Goal: Find contact information: Find contact information

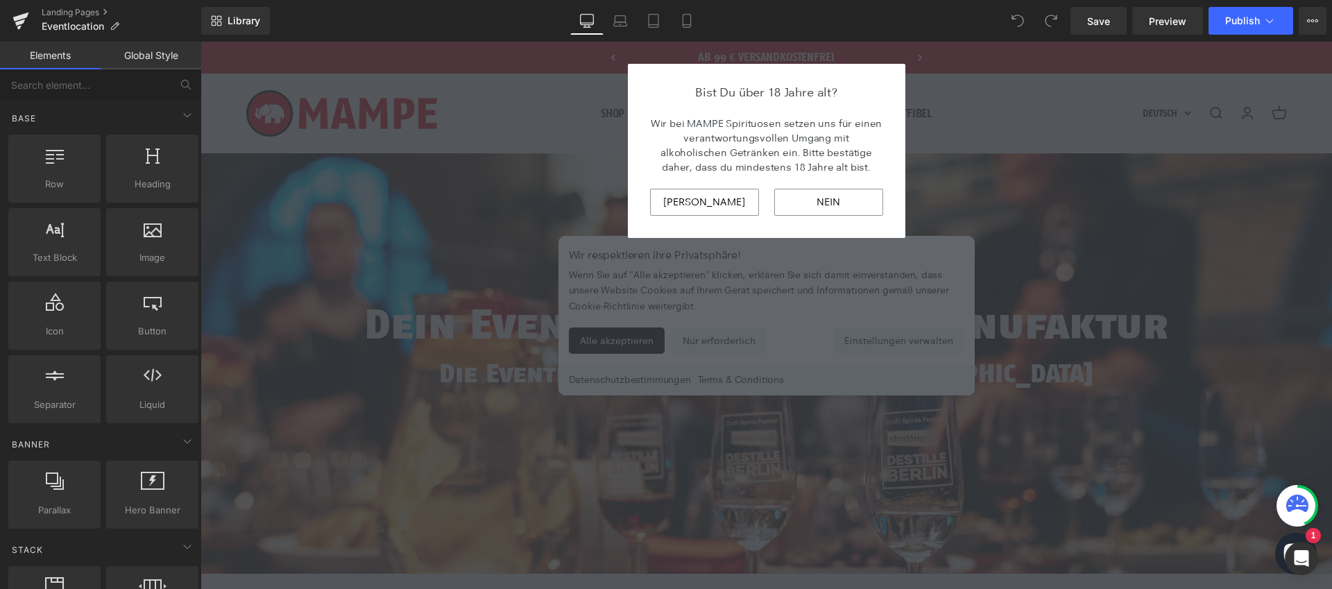
click at [700, 195] on input "[PERSON_NAME]" at bounding box center [704, 202] width 109 height 27
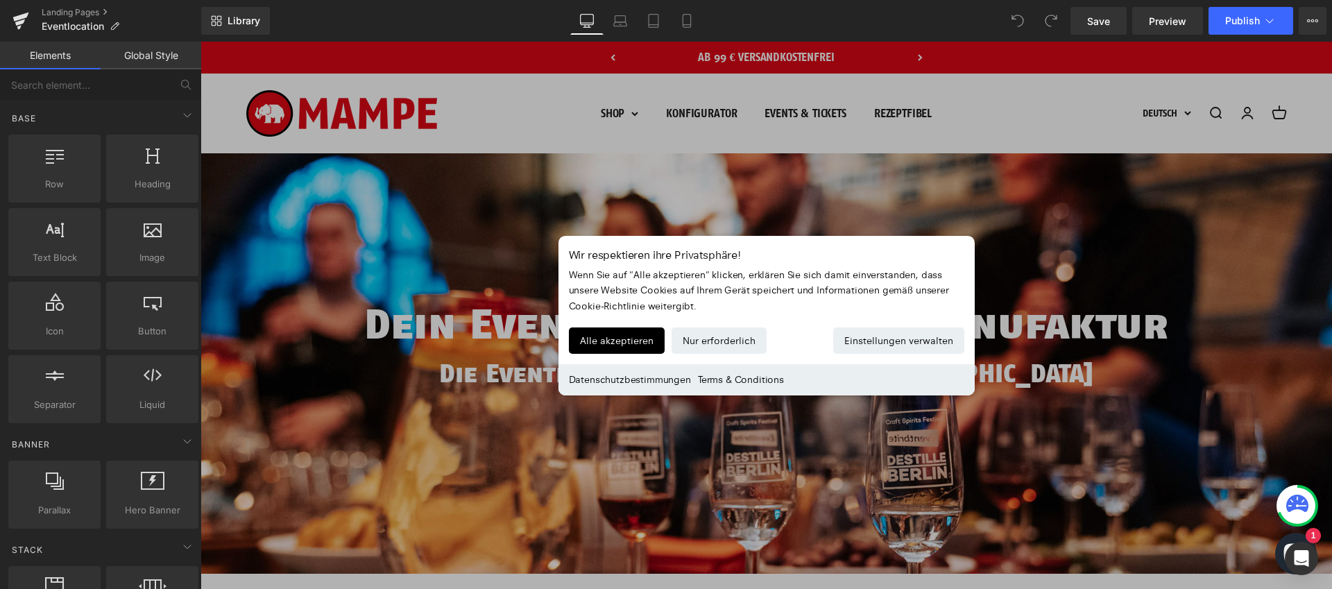
click at [601, 344] on button "Alle akzeptieren" at bounding box center [617, 340] width 96 height 26
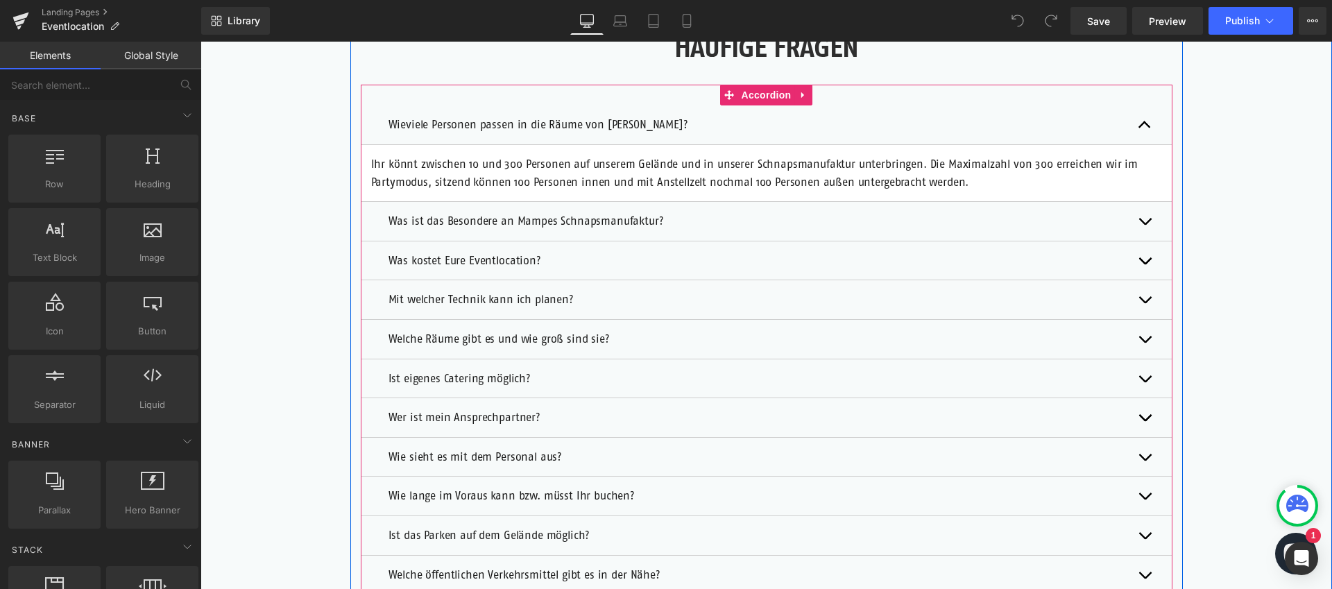
scroll to position [3664, 0]
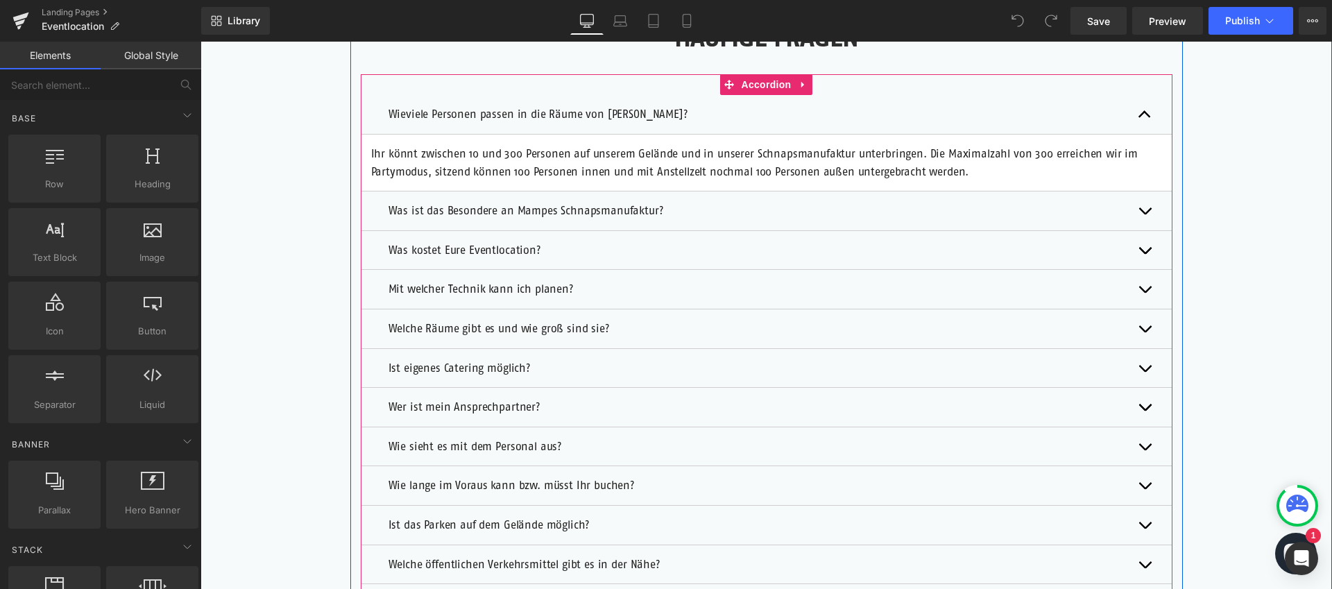
click at [473, 407] on p "Wer ist mein Ansprechpartner?" at bounding box center [767, 407] width 756 height 18
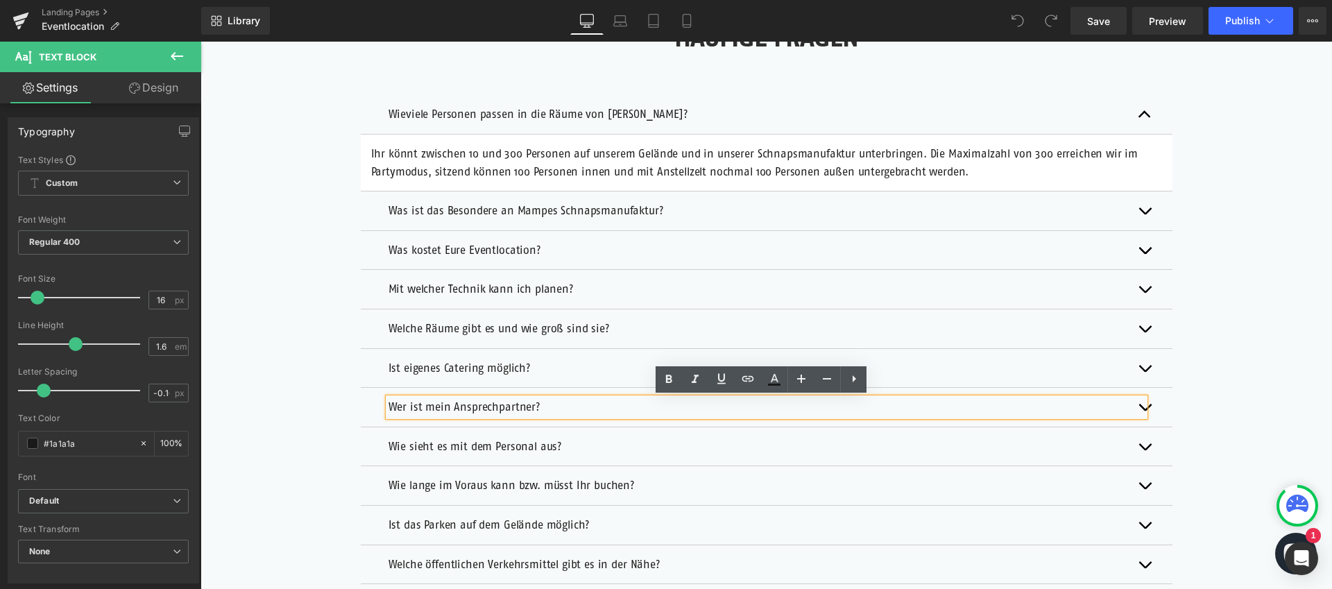
click at [1141, 409] on div "Wer ist mein Ansprechpartner?" at bounding box center [767, 407] width 756 height 18
click at [1146, 408] on button "button" at bounding box center [1159, 407] width 28 height 39
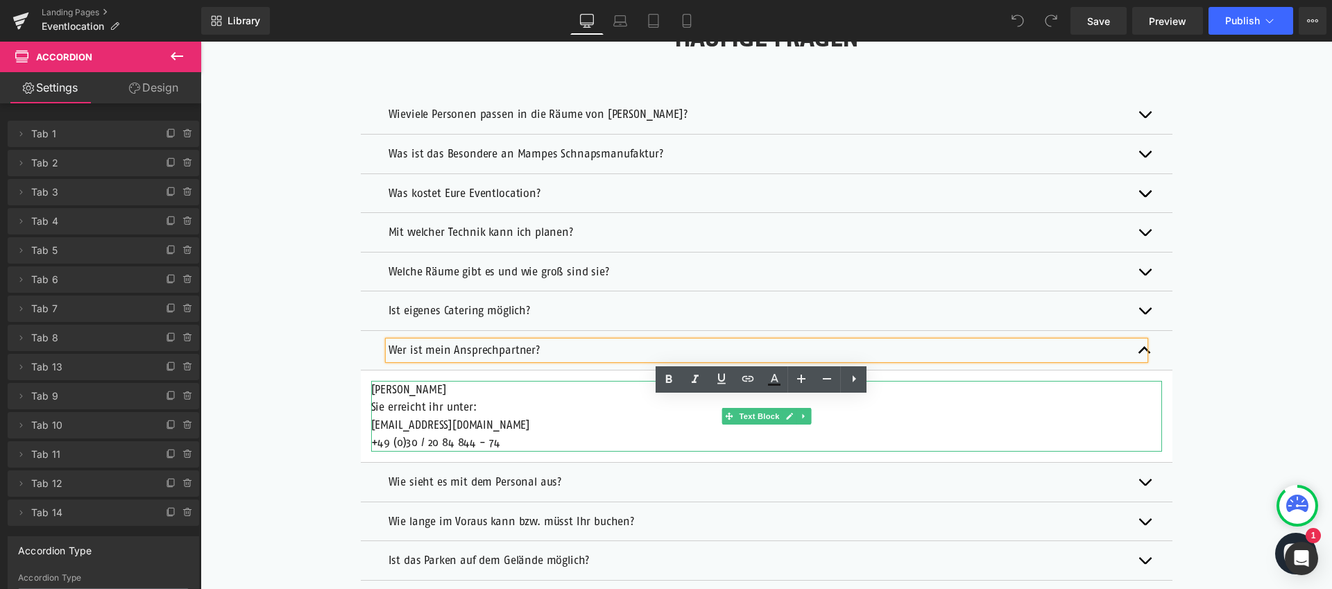
click at [389, 388] on p "[PERSON_NAME]" at bounding box center [766, 390] width 791 height 18
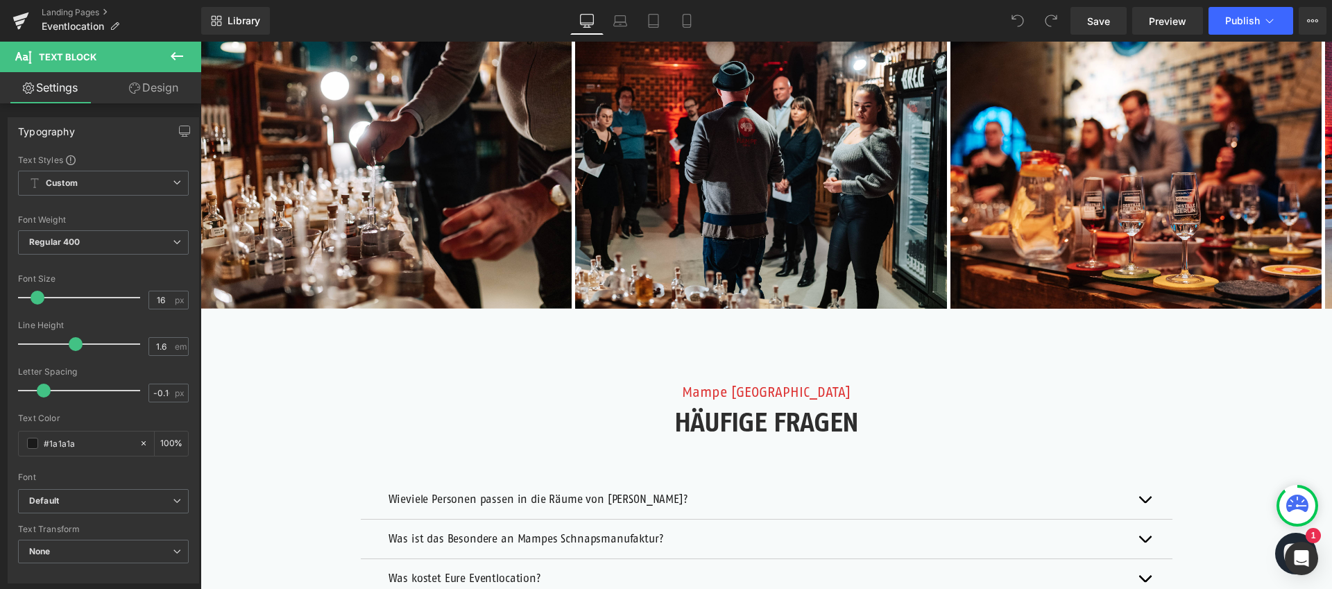
scroll to position [2854, 0]
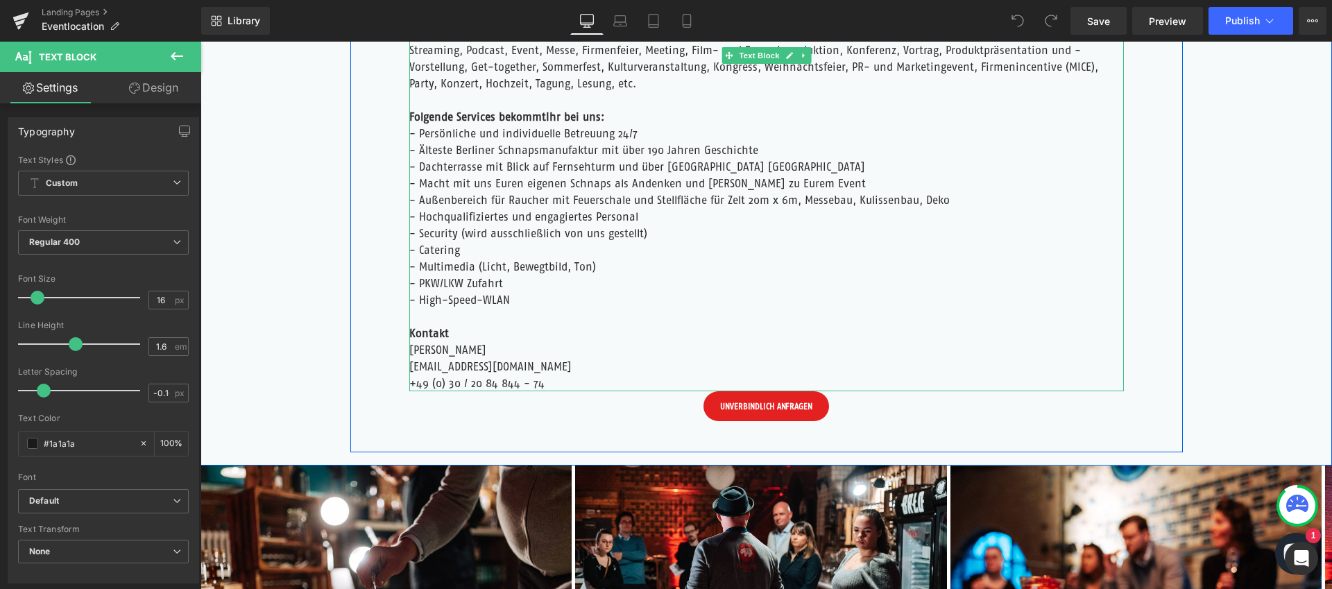
click at [442, 350] on p "[PERSON_NAME] [EMAIL_ADDRESS][DOMAIN_NAME] +49 (0) 30 / 20 84 844 - 74" at bounding box center [766, 366] width 715 height 50
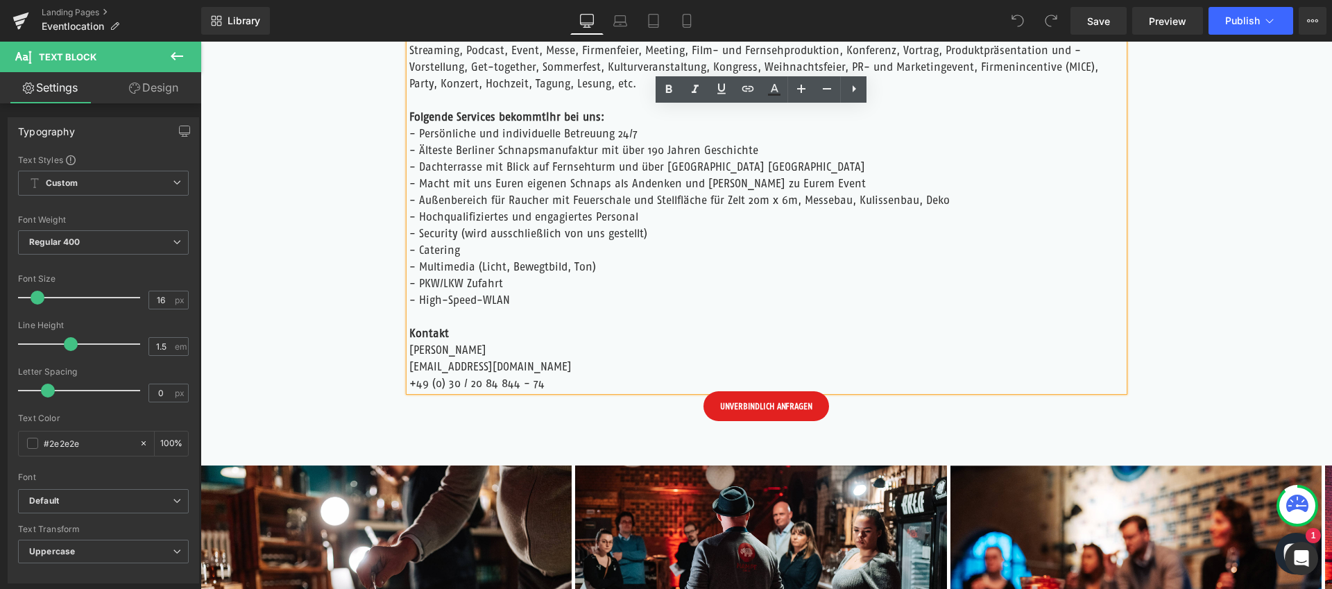
drag, startPoint x: 481, startPoint y: 348, endPoint x: 405, endPoint y: 352, distance: 75.7
click at [409, 352] on p "[PERSON_NAME] [EMAIL_ADDRESS][DOMAIN_NAME] +49 (0) 30 / 20 84 844 - 74" at bounding box center [766, 366] width 715 height 50
copy p "[PERSON_NAME]"
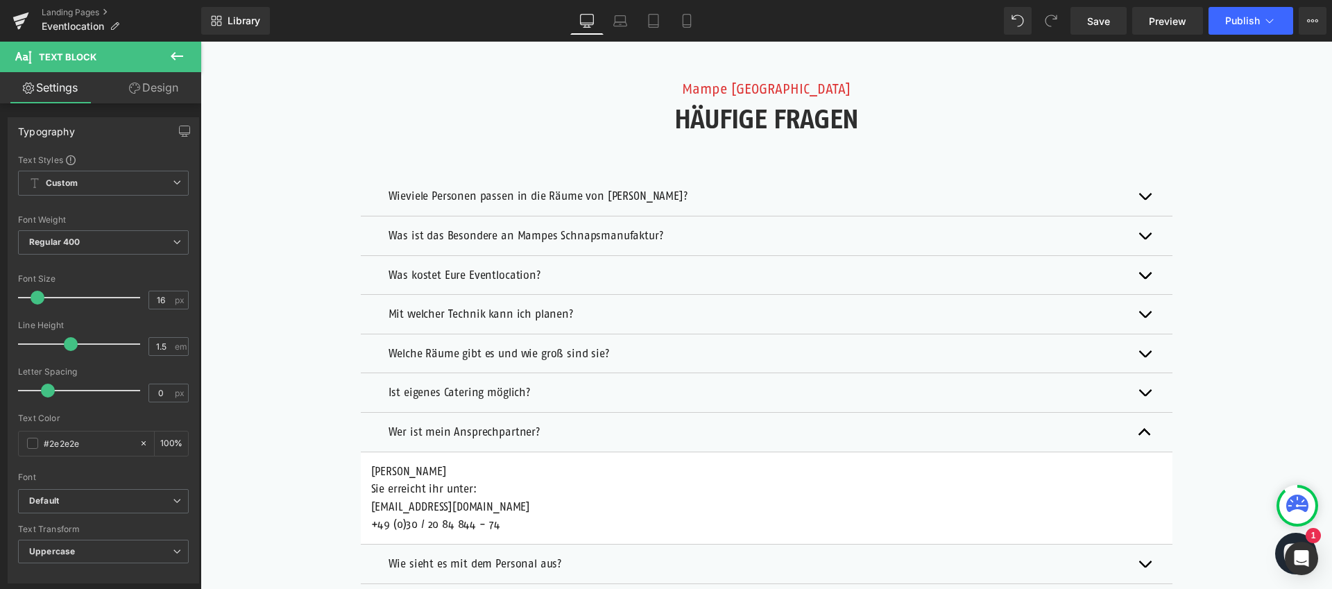
scroll to position [3649, 0]
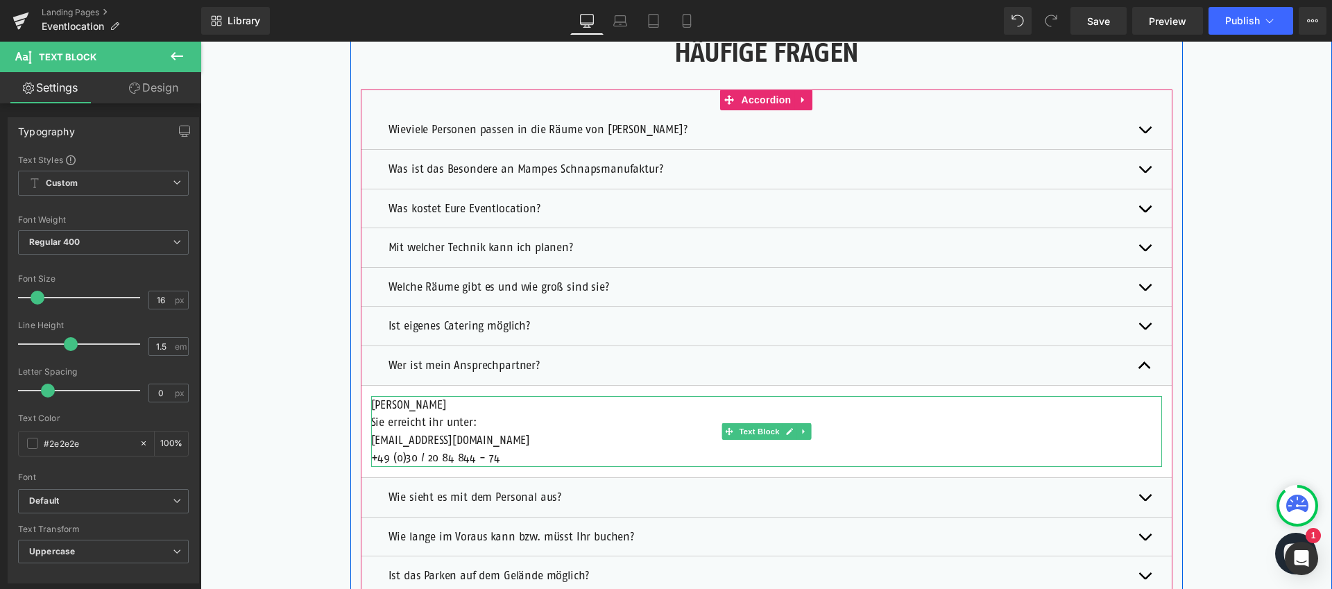
click at [443, 426] on p "Sie erreicht ihr unter:" at bounding box center [766, 423] width 791 height 18
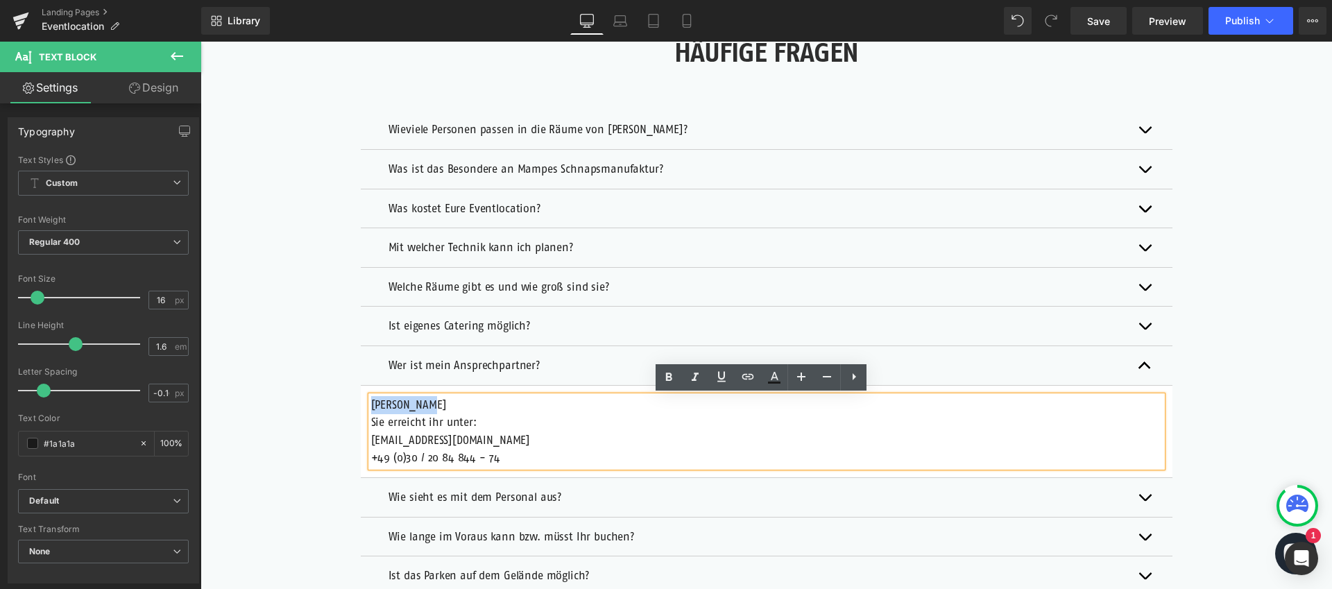
drag, startPoint x: 427, startPoint y: 402, endPoint x: 367, endPoint y: 403, distance: 59.7
click at [371, 403] on p "[PERSON_NAME]" at bounding box center [766, 405] width 791 height 18
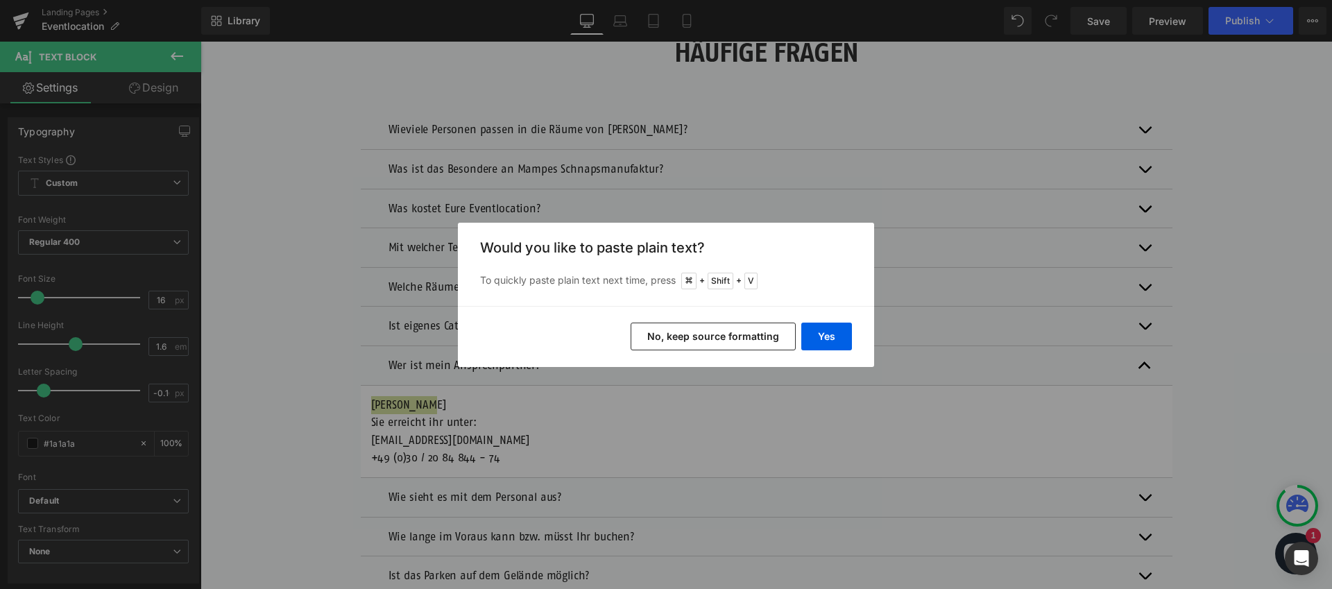
drag, startPoint x: 731, startPoint y: 346, endPoint x: 529, endPoint y: 304, distance: 205.5
click at [731, 346] on button "No, keep source formatting" at bounding box center [713, 337] width 165 height 28
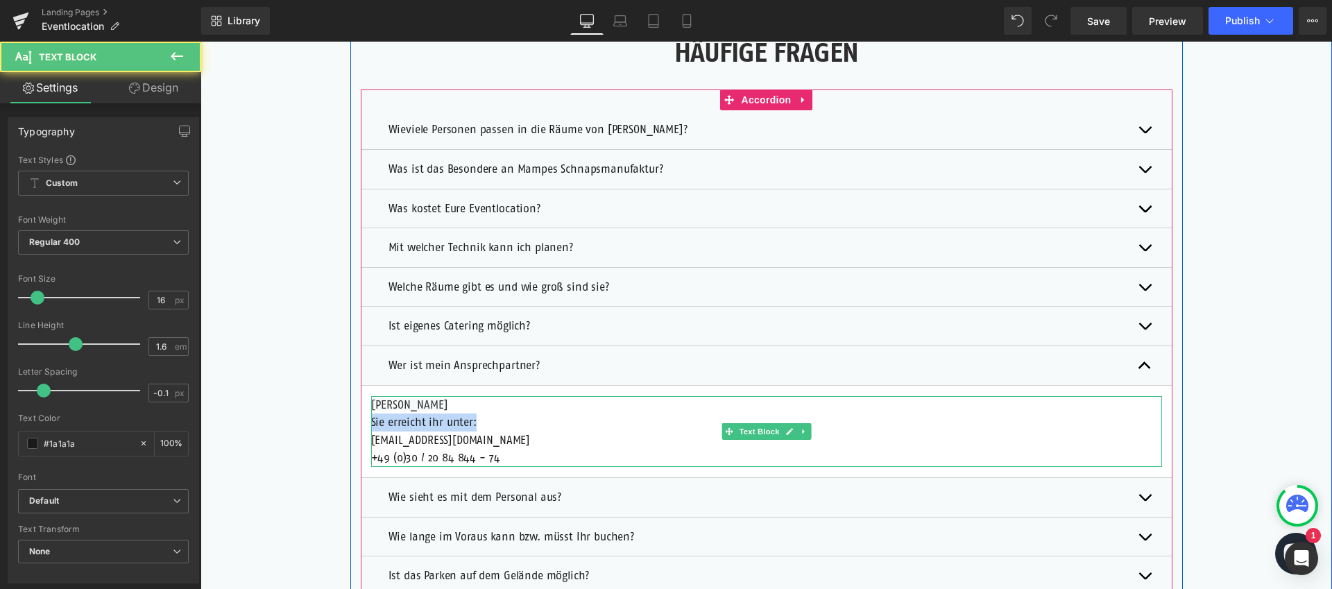
drag, startPoint x: 472, startPoint y: 420, endPoint x: 368, endPoint y: 424, distance: 104.1
click at [371, 424] on div "[PERSON_NAME] Sie erreicht ihr unter: [EMAIL_ADDRESS][DOMAIN_NAME] +49 (0)30 / …" at bounding box center [766, 431] width 791 height 71
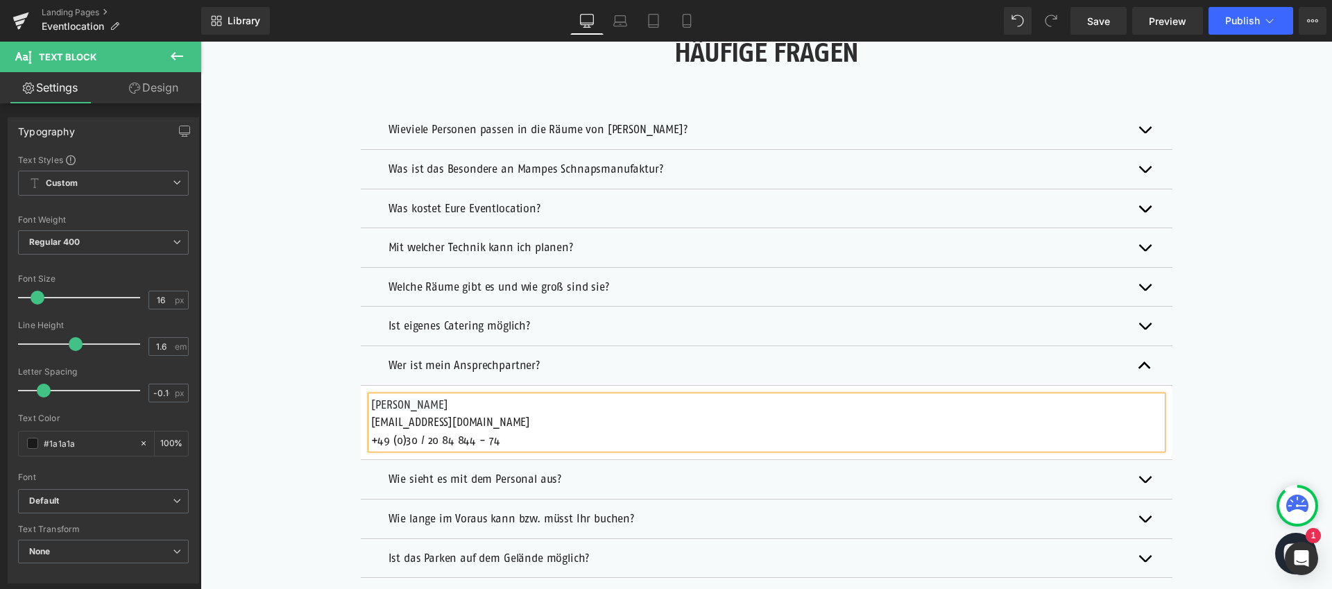
click at [382, 426] on p "[EMAIL_ADDRESS][DOMAIN_NAME]" at bounding box center [766, 423] width 791 height 18
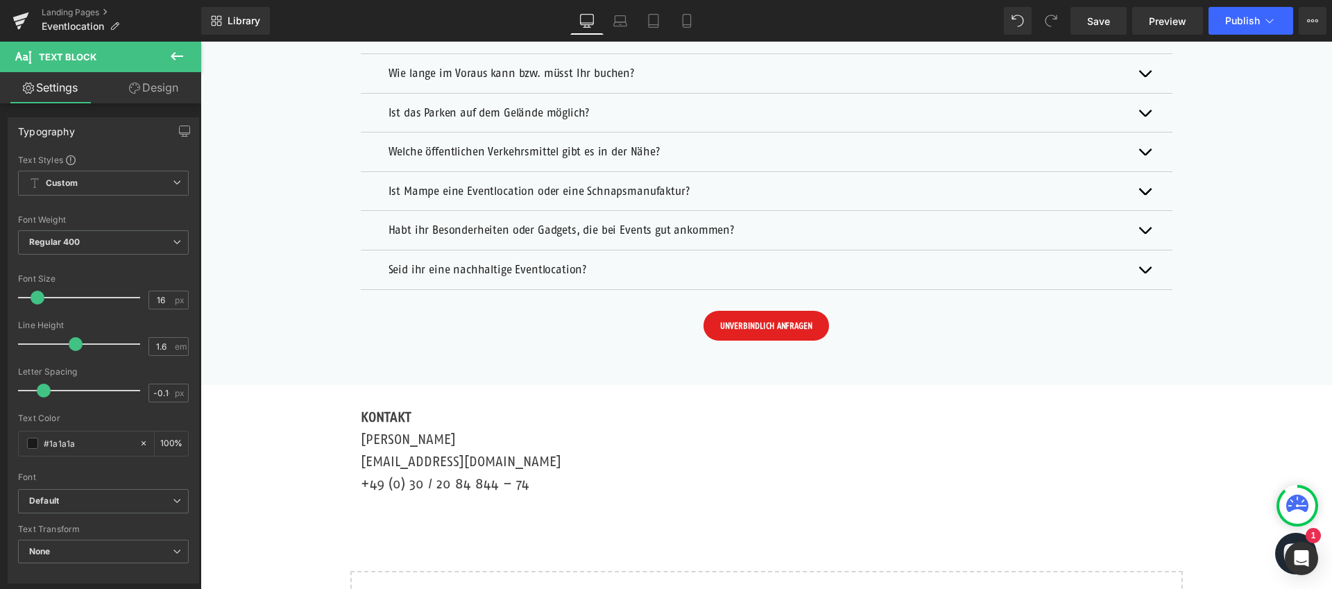
scroll to position [4096, 0]
click at [1239, 24] on span "Publish" at bounding box center [1242, 20] width 35 height 11
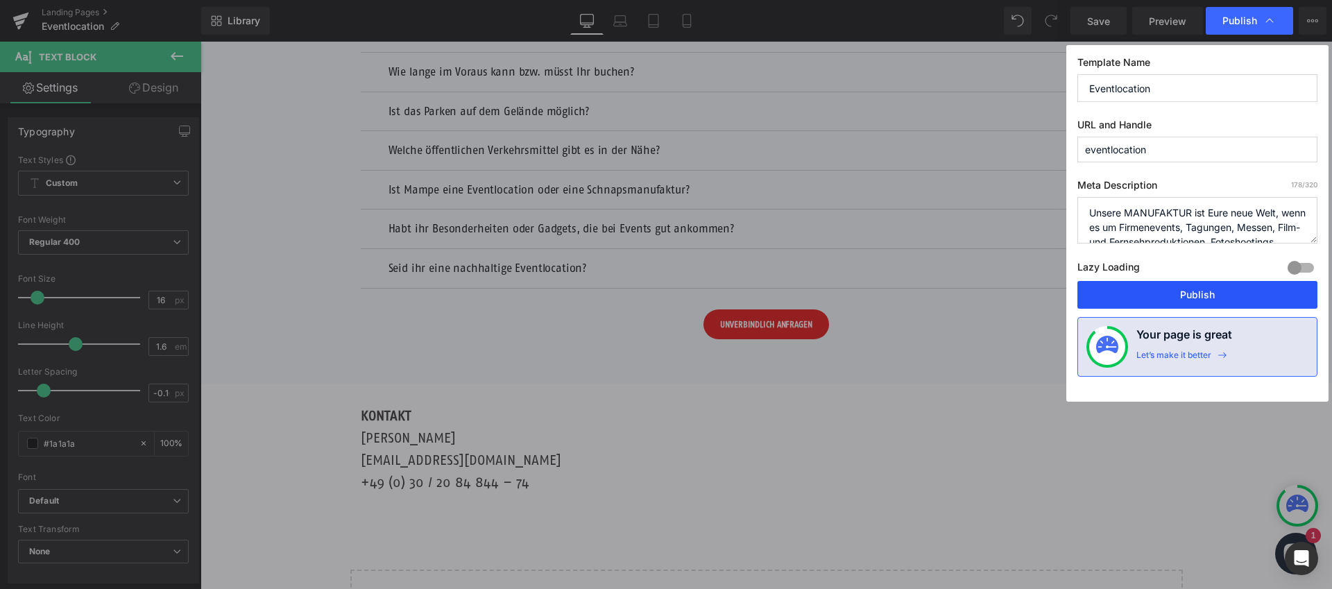
click at [1228, 300] on button "Publish" at bounding box center [1198, 295] width 240 height 28
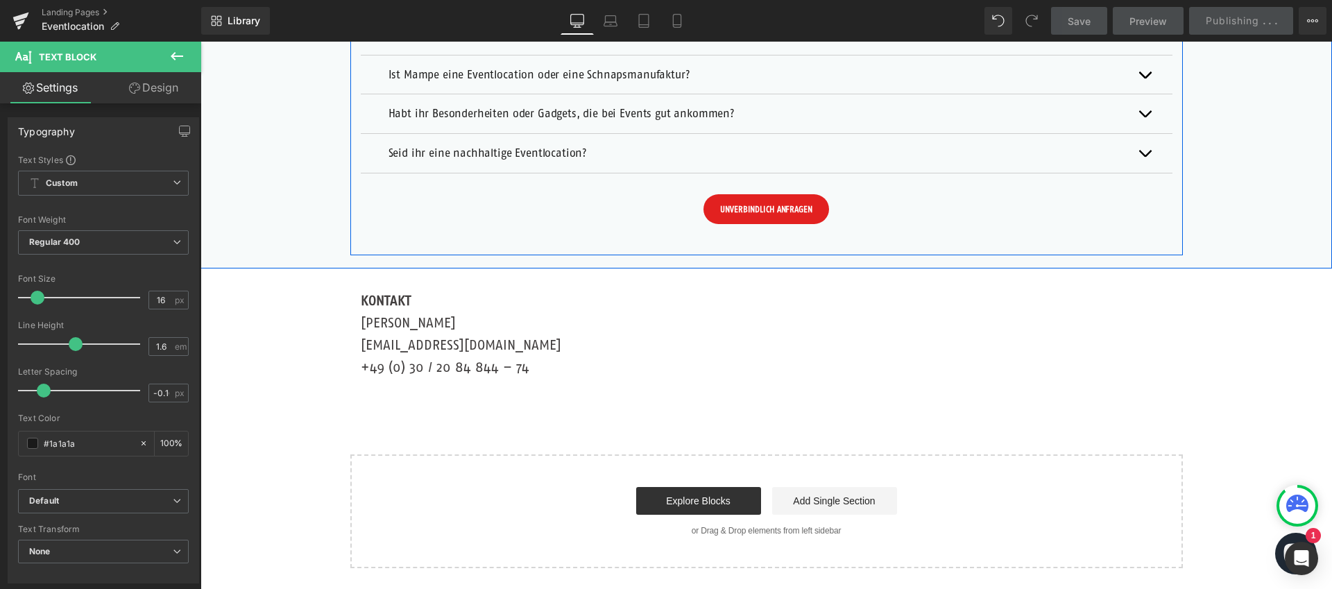
scroll to position [4262, 0]
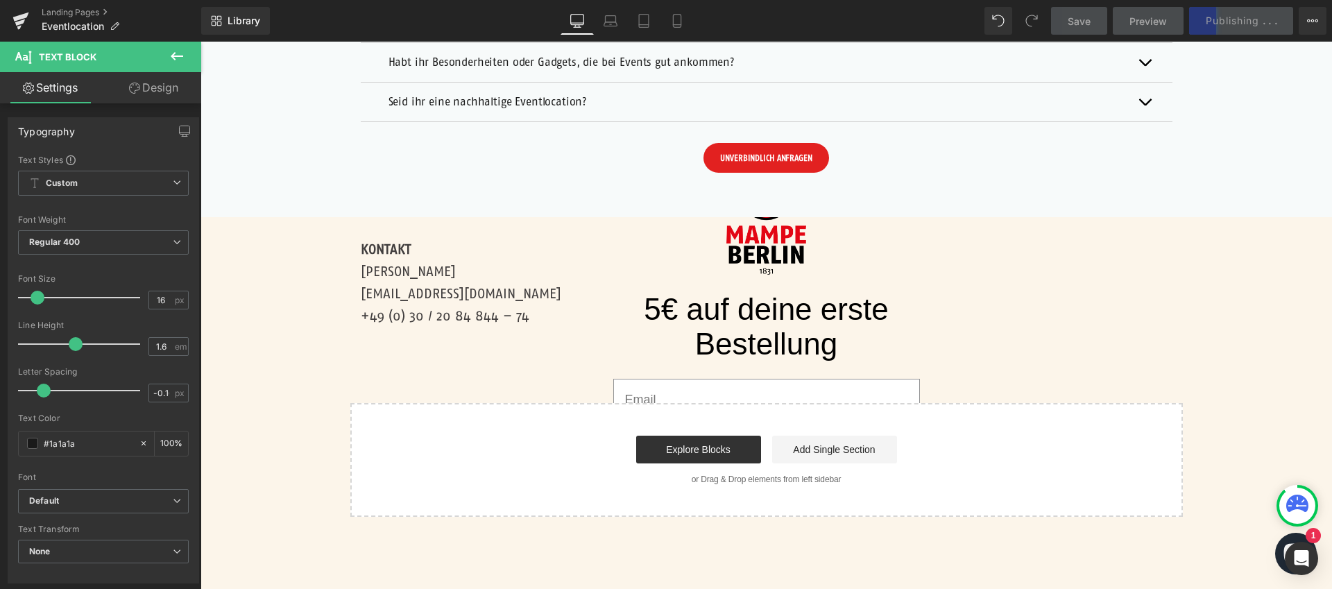
click at [420, 273] on p "[PERSON_NAME] [EMAIL_ADDRESS][DOMAIN_NAME] +49 (0) 30 / 20 84 844 – 74" at bounding box center [767, 293] width 812 height 67
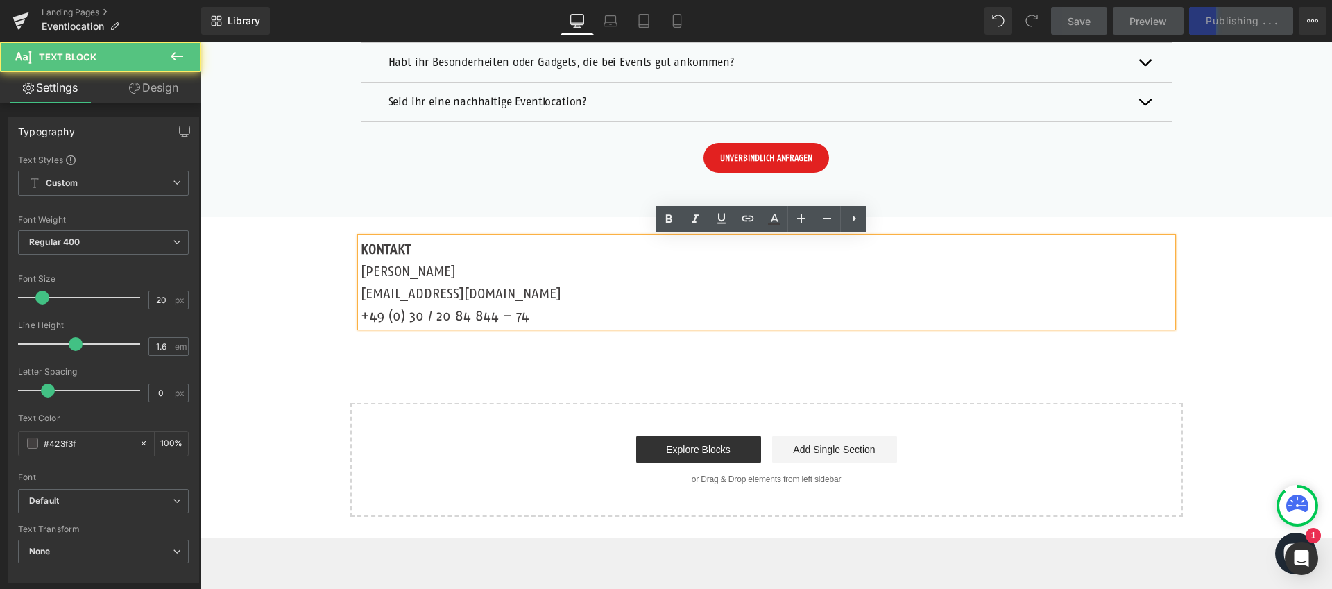
click at [421, 271] on p "[PERSON_NAME] [EMAIL_ADDRESS][DOMAIN_NAME] +49 (0) 30 / 20 84 844 – 74" at bounding box center [767, 293] width 812 height 67
click at [454, 266] on p "[PERSON_NAME] [EMAIL_ADDRESS][DOMAIN_NAME] +49 (0) 30 / 20 84 844 – 74" at bounding box center [767, 293] width 812 height 67
drag, startPoint x: 458, startPoint y: 267, endPoint x: 356, endPoint y: 274, distance: 102.2
click at [361, 274] on p "[PERSON_NAME] [EMAIL_ADDRESS][DOMAIN_NAME] +49 (0) 30 / 20 84 844 – 74" at bounding box center [767, 293] width 812 height 67
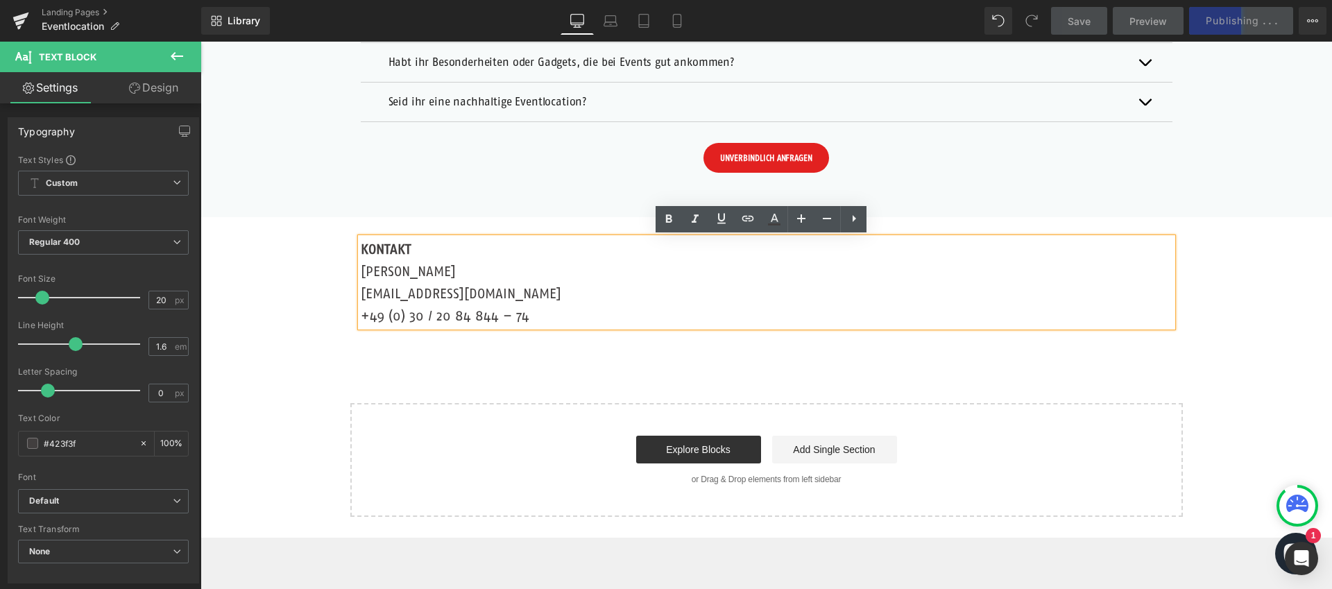
copy p "[PERSON_NAME]"
